Goal: Obtain resource: Obtain resource

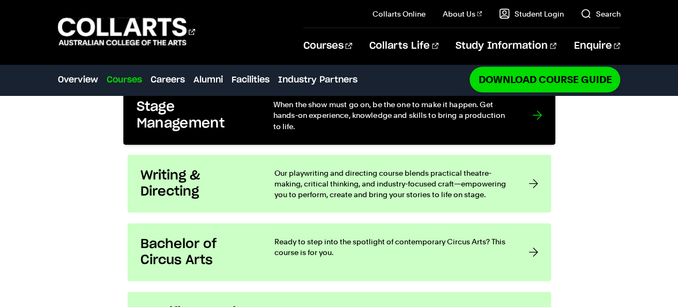
scroll to position [1068, 0]
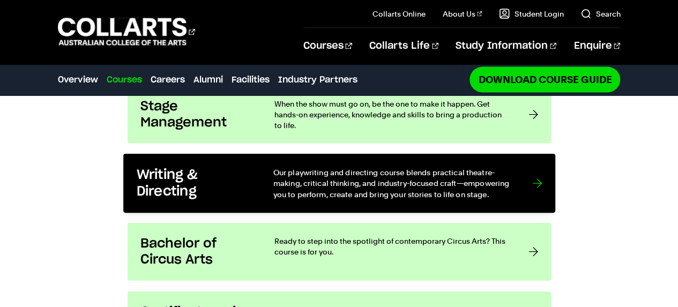
click at [261, 171] on link "Writing & Directing Our playwriting and directing course blends practical theat…" at bounding box center [339, 183] width 432 height 59
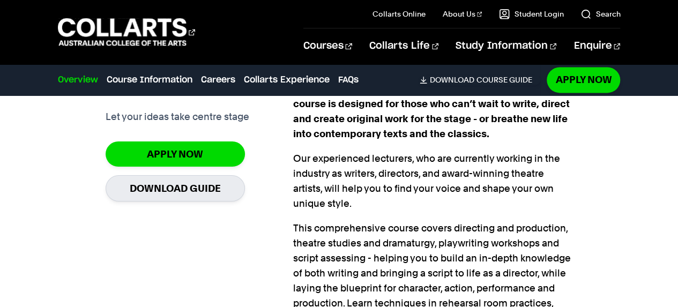
scroll to position [756, 0]
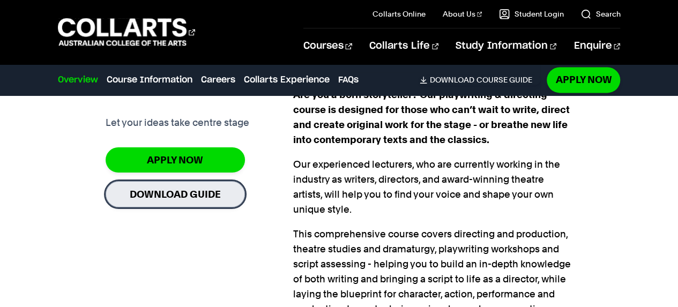
click at [164, 181] on link "Download Guide" at bounding box center [175, 194] width 139 height 26
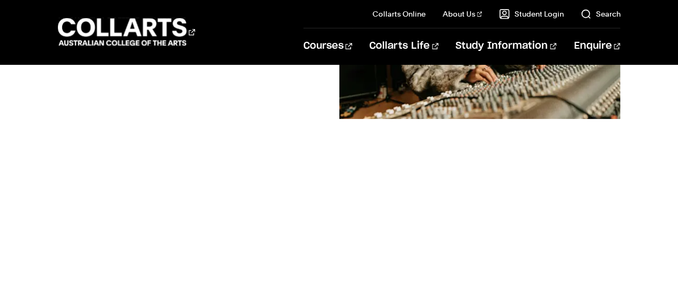
scroll to position [155, 0]
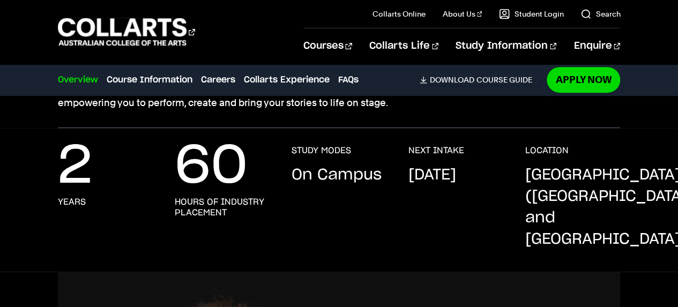
scroll to position [194, 0]
